Goal: Check status: Check status

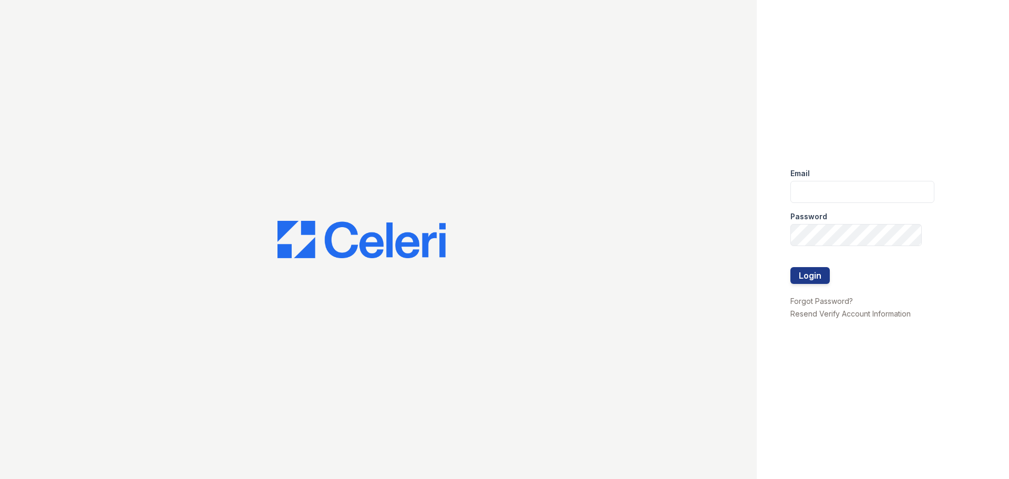
type input "[EMAIL_ADDRESS][DOMAIN_NAME]"
click at [824, 264] on div at bounding box center [863, 256] width 144 height 21
click at [817, 275] on button "Login" at bounding box center [810, 275] width 39 height 17
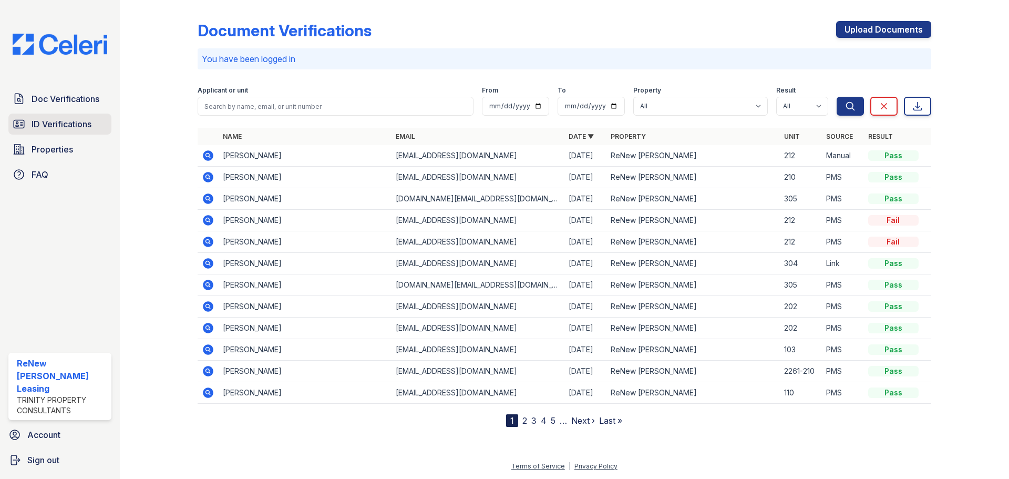
click at [46, 123] on span "ID Verifications" at bounding box center [62, 124] width 60 height 13
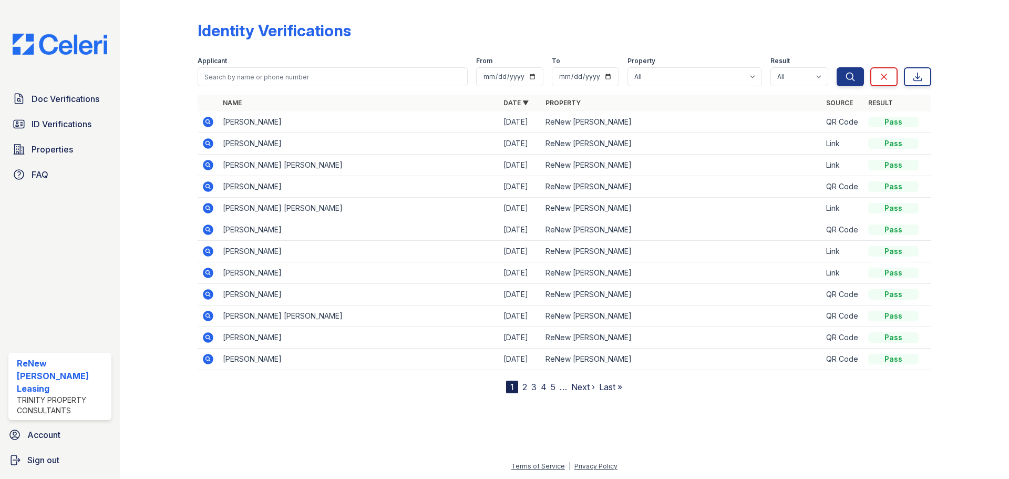
click at [204, 165] on icon at bounding box center [208, 165] width 11 height 11
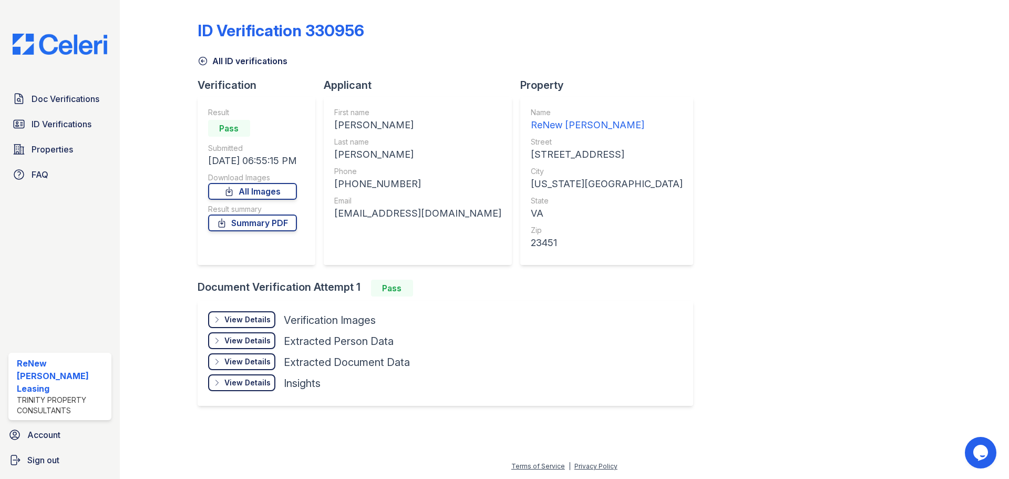
drag, startPoint x: 264, startPoint y: 226, endPoint x: 264, endPoint y: 233, distance: 6.8
click at [264, 226] on link "Summary PDF" at bounding box center [252, 222] width 89 height 17
click at [258, 322] on div "View Details" at bounding box center [247, 319] width 46 height 11
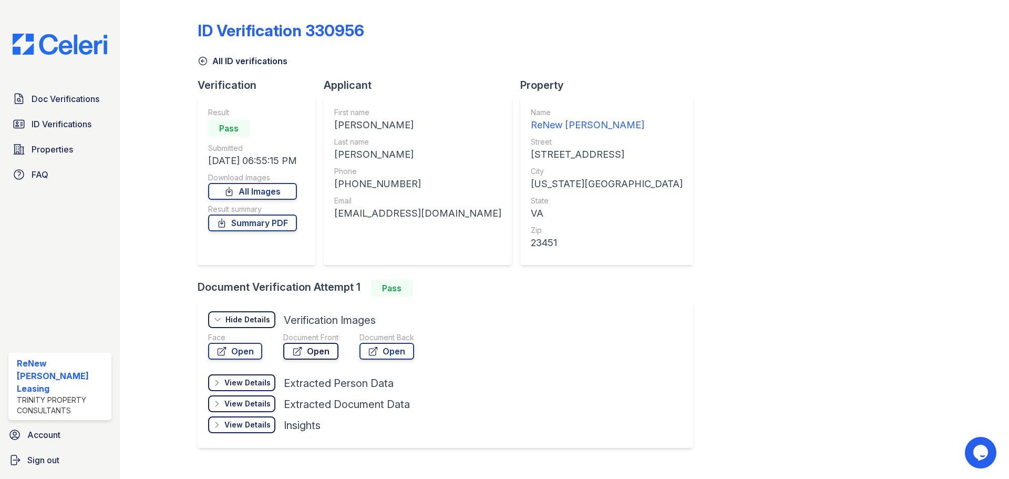
click at [305, 350] on link "Open" at bounding box center [310, 351] width 55 height 17
click at [257, 229] on link "Summary PDF" at bounding box center [252, 222] width 89 height 17
click at [44, 101] on span "Doc Verifications" at bounding box center [66, 99] width 68 height 13
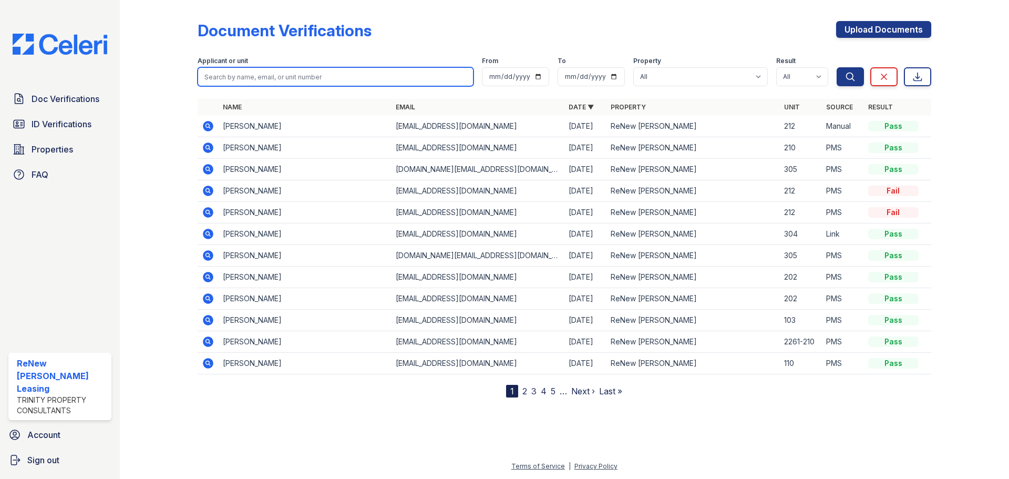
click at [220, 81] on input "search" at bounding box center [336, 76] width 276 height 19
type input "[PERSON_NAME]"
click at [837, 67] on button "Search" at bounding box center [850, 76] width 27 height 19
